Goal: Task Accomplishment & Management: Manage account settings

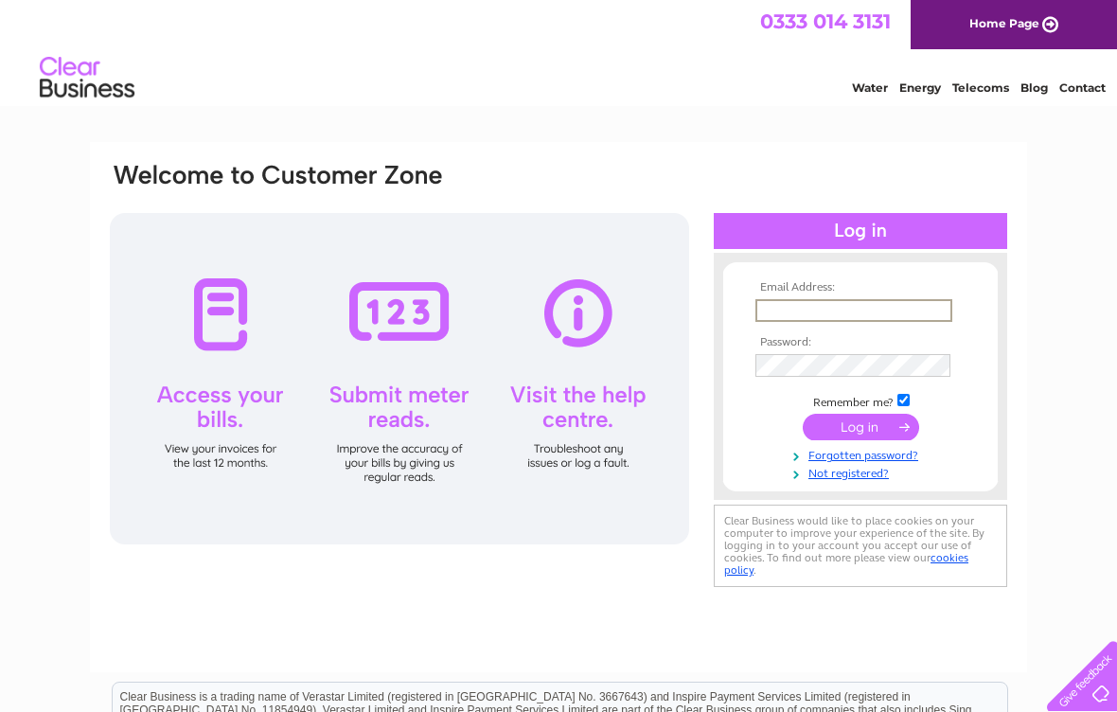
click at [800, 303] on input "text" at bounding box center [853, 310] width 197 height 23
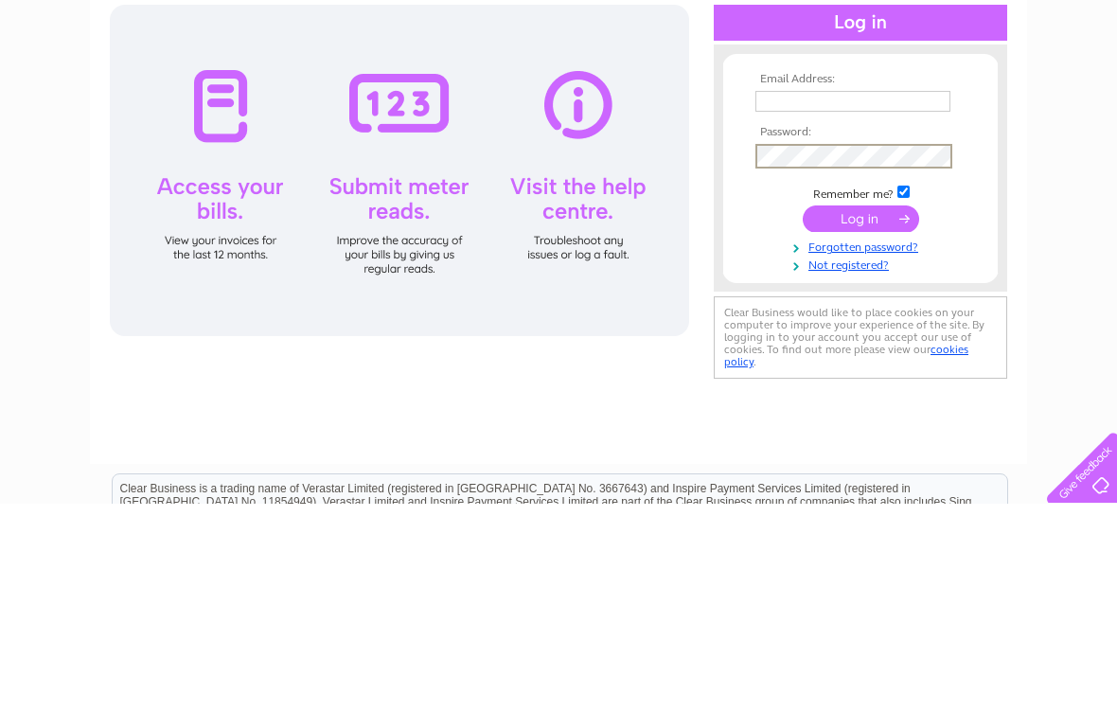
click at [787, 299] on input "text" at bounding box center [852, 309] width 195 height 21
type input "drosie09@yahoo.co.uk"
click at [896, 414] on input "submit" at bounding box center [861, 427] width 116 height 26
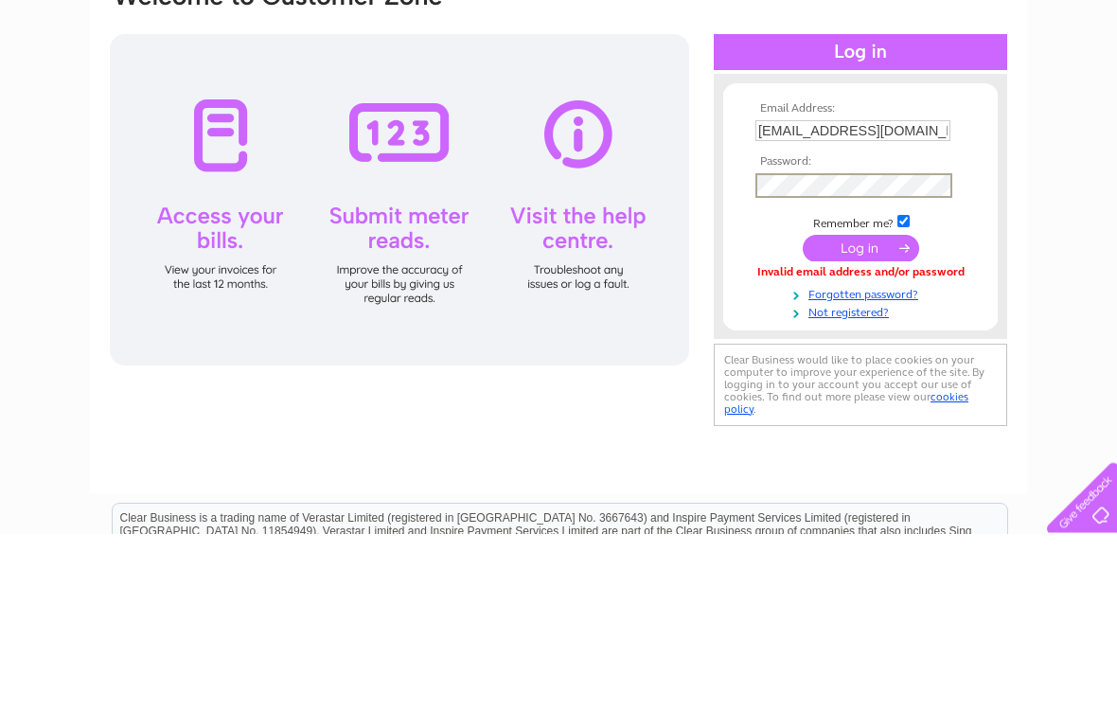
click at [625, 343] on div at bounding box center [399, 378] width 579 height 331
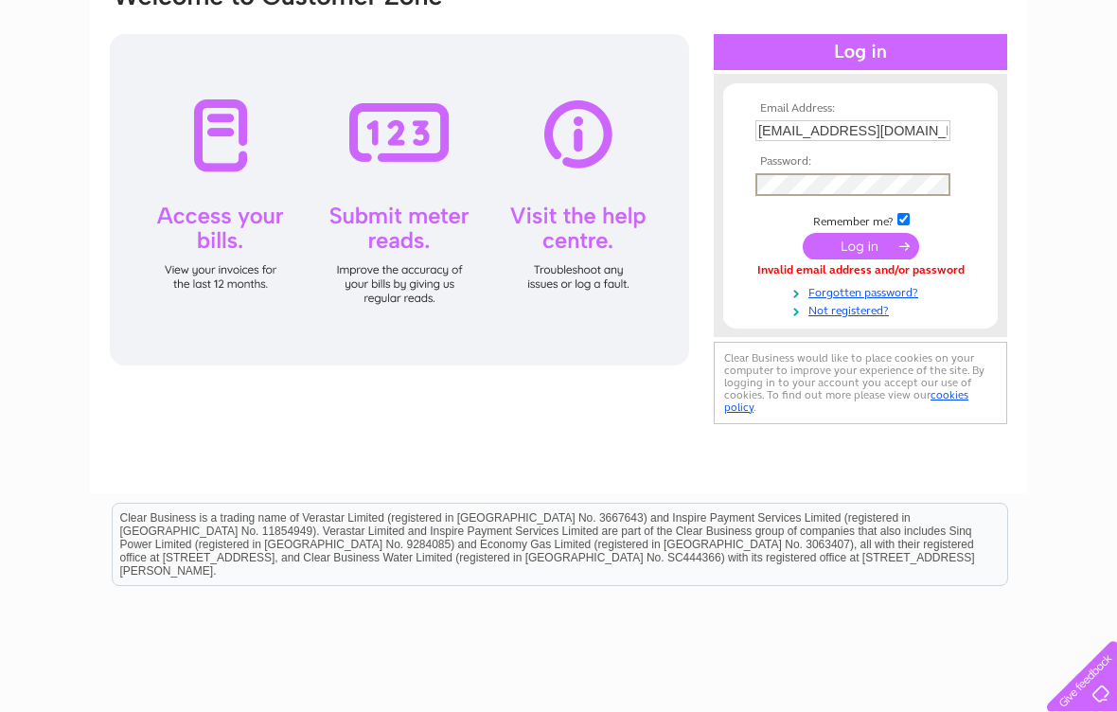
scroll to position [178, 0]
click at [861, 255] on input "submit" at bounding box center [861, 249] width 116 height 26
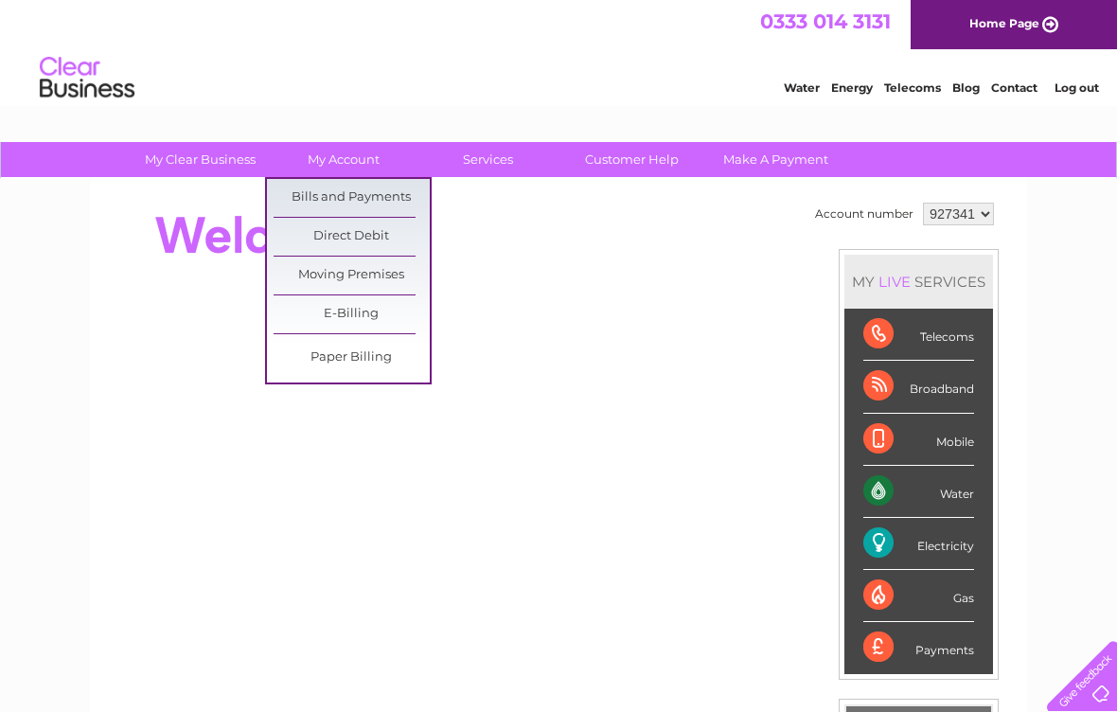
click at [386, 191] on link "Bills and Payments" at bounding box center [352, 198] width 156 height 38
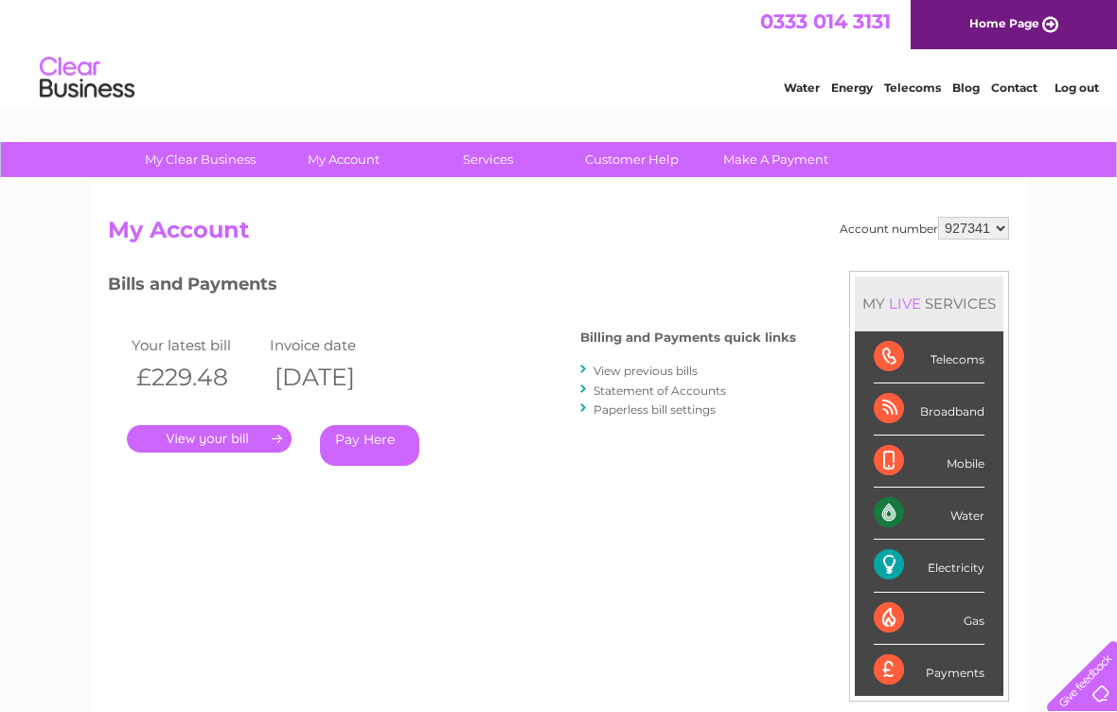
click at [230, 438] on link "." at bounding box center [209, 438] width 165 height 27
click at [217, 434] on link "." at bounding box center [209, 438] width 165 height 27
